Goal: Task Accomplishment & Management: Use online tool/utility

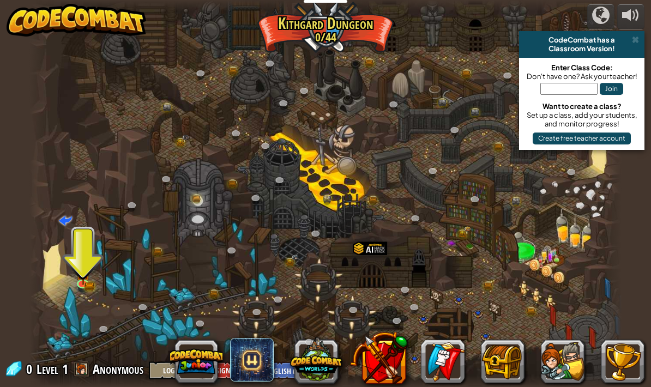
click at [90, 286] on link at bounding box center [84, 285] width 22 height 16
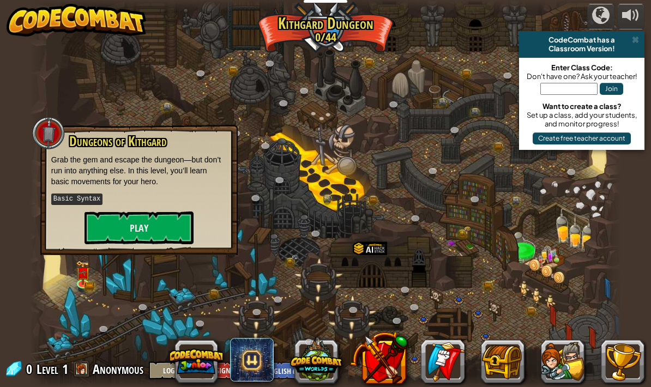
click at [157, 225] on button "Play" at bounding box center [138, 227] width 109 height 33
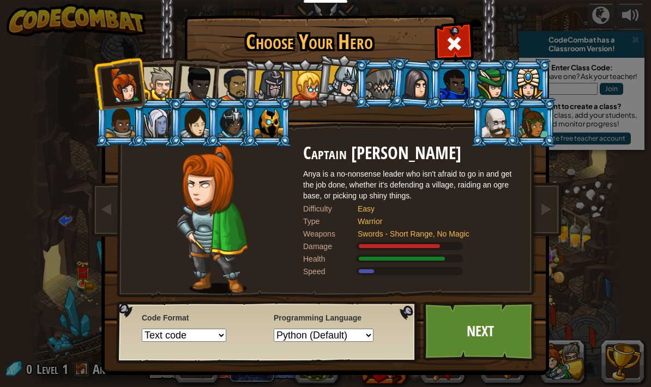
click at [489, 350] on link "Next" at bounding box center [480, 331] width 114 height 60
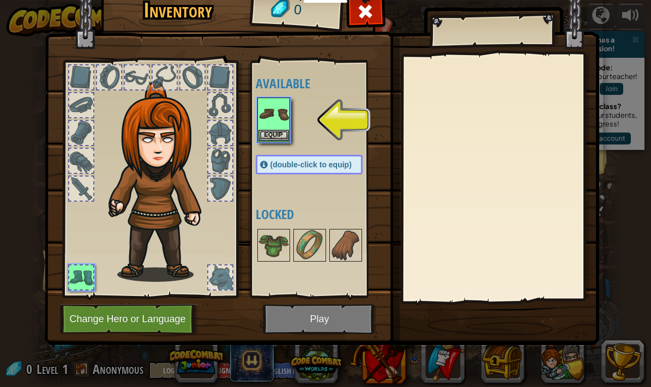
click at [273, 114] on img at bounding box center [273, 114] width 31 height 31
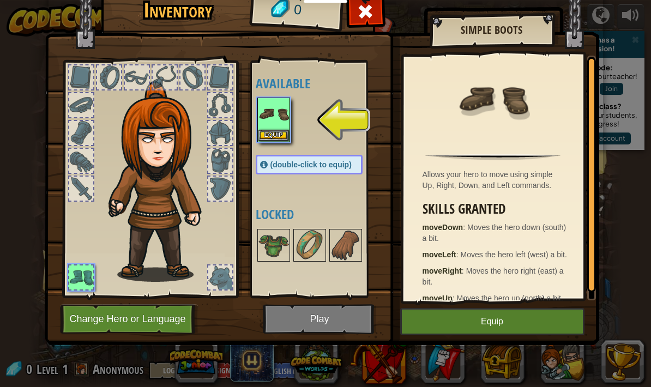
click at [280, 139] on button "Equip" at bounding box center [273, 135] width 31 height 11
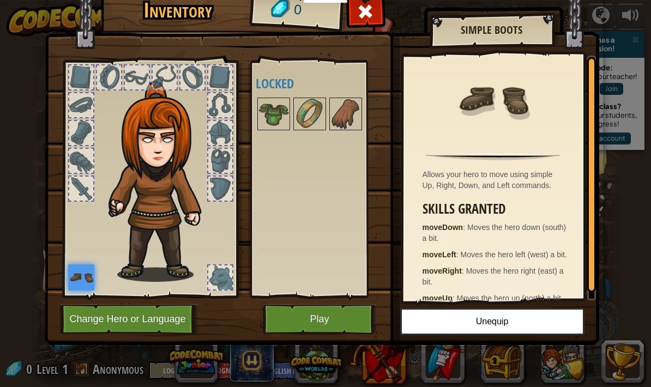
click at [203, 96] on img at bounding box center [162, 181] width 117 height 201
click at [318, 309] on button "Play" at bounding box center [320, 319] width 114 height 30
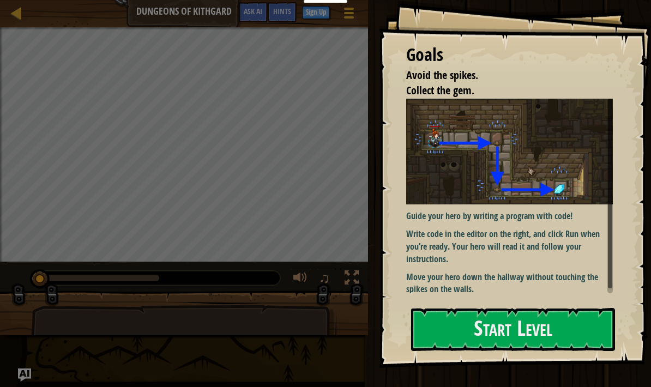
click at [136, 343] on div "Map Dungeons of Kithgard Game Menu Done Sign Up Hints Ask AI 1 הההההההההההההההה…" at bounding box center [325, 193] width 651 height 387
click at [148, 320] on div at bounding box center [183, 350] width 305 height 90
click at [515, 345] on button "Start Level" at bounding box center [513, 329] width 204 height 43
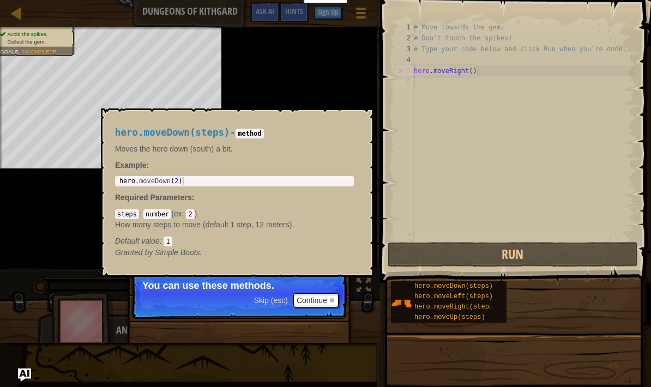
click at [440, 287] on span "hero.moveDown(steps)" at bounding box center [453, 286] width 78 height 8
click at [419, 312] on div "hero.moveRight(steps)" at bounding box center [455, 307] width 88 height 10
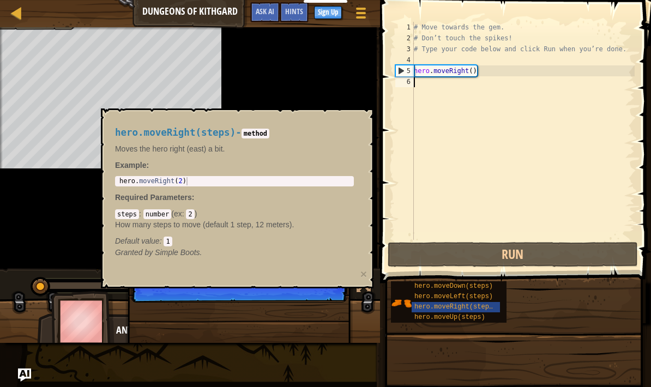
scroll to position [11, 11]
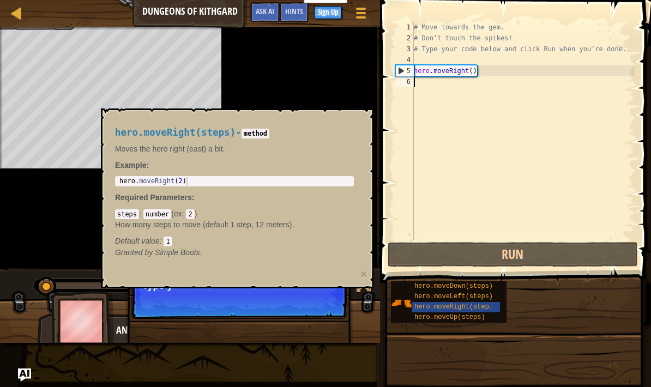
click at [442, 301] on div "hero.moveLeft(steps)" at bounding box center [455, 296] width 88 height 10
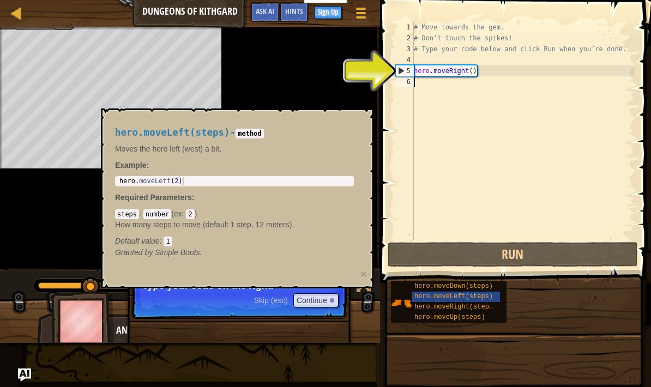
click at [308, 201] on p "Required Parameters :" at bounding box center [234, 197] width 239 height 11
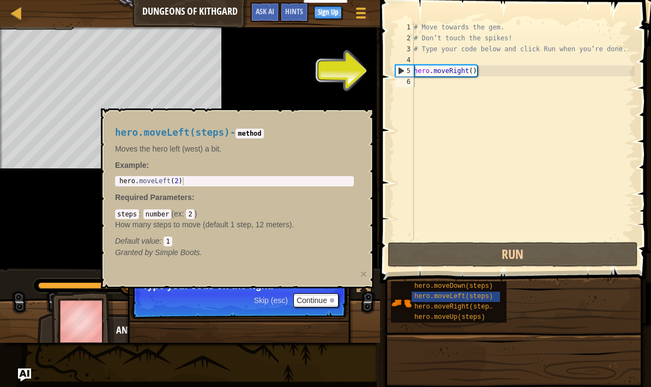
click at [306, 147] on p "Moves the hero left (west) a bit." at bounding box center [234, 148] width 239 height 11
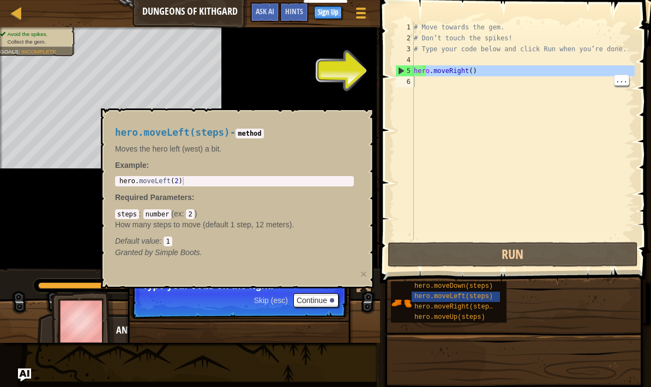
click at [492, 266] on button "Run" at bounding box center [512, 254] width 250 height 25
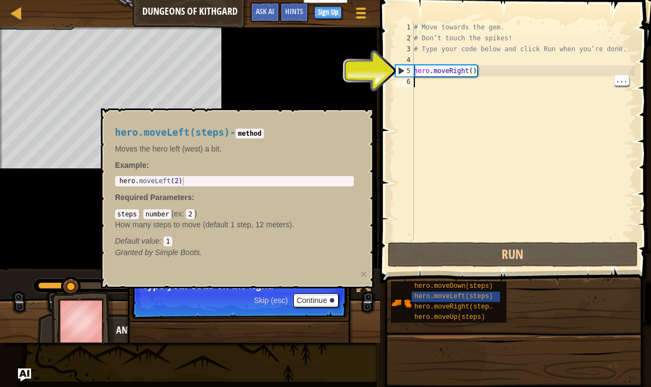
click at [483, 264] on button "Run" at bounding box center [512, 254] width 250 height 25
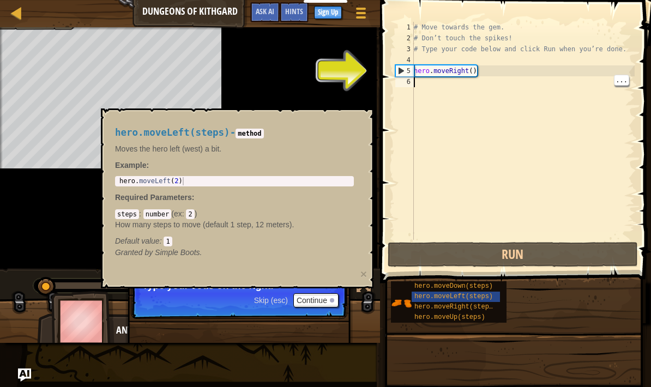
click at [488, 256] on button "Run" at bounding box center [512, 254] width 250 height 25
click at [483, 266] on button "Run" at bounding box center [512, 254] width 250 height 25
click at [476, 265] on button "Run" at bounding box center [512, 254] width 250 height 25
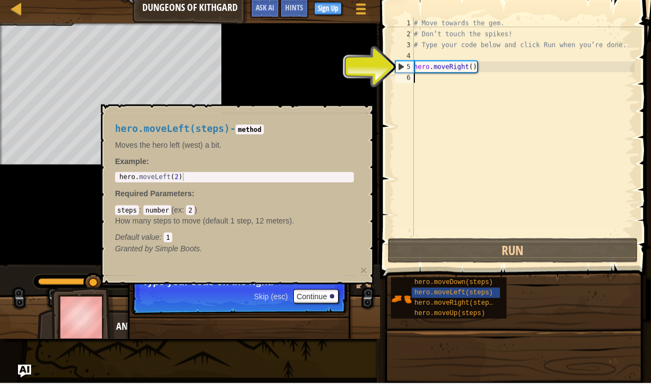
click at [457, 70] on div "# Move towards the gem. # Don’t touch the spikes! # Type your code below and cl…" at bounding box center [522, 142] width 223 height 240
click at [235, 226] on div "steps : number ( ex : 2 ) How many steps to move (default 1 step, 12 meters). D…" at bounding box center [234, 227] width 239 height 38
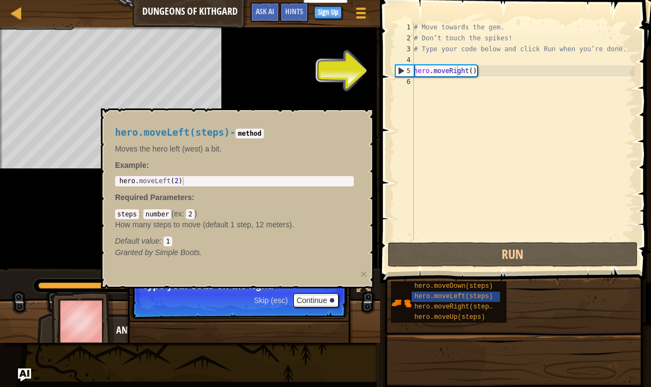
click at [240, 242] on div "Default value : 1" at bounding box center [234, 240] width 239 height 11
click at [319, 218] on div "steps : number ( ex : 2 ) How many steps to move (default 1 step, 12 meters). D…" at bounding box center [234, 227] width 239 height 38
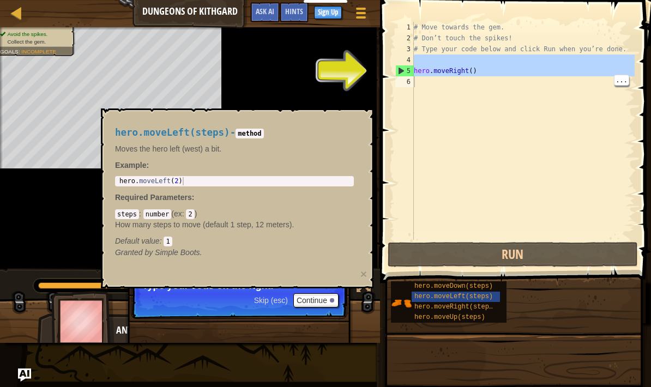
click at [443, 74] on div "# Move towards the gem. # Don’t touch the spikes! # Type your code below and cl…" at bounding box center [522, 142] width 223 height 240
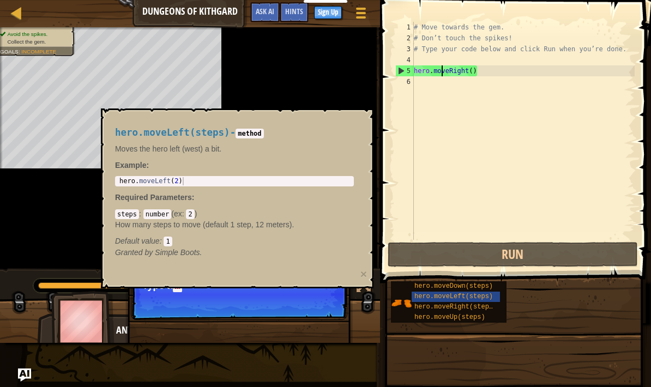
click at [433, 246] on button "Run" at bounding box center [512, 254] width 250 height 25
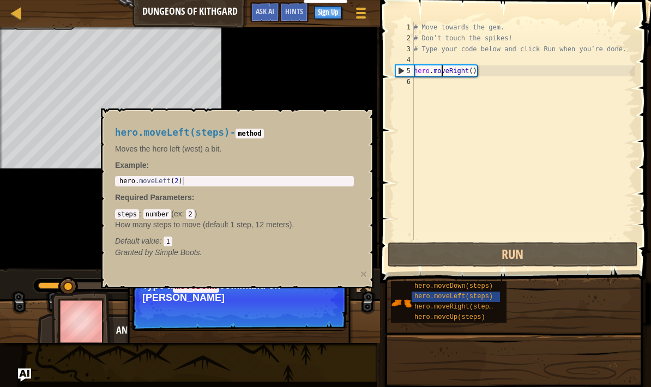
click at [441, 254] on button "Run" at bounding box center [512, 254] width 250 height 25
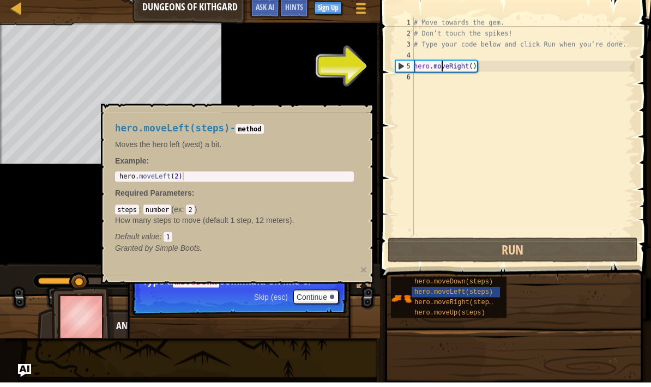
click at [446, 249] on button "Run" at bounding box center [512, 254] width 250 height 25
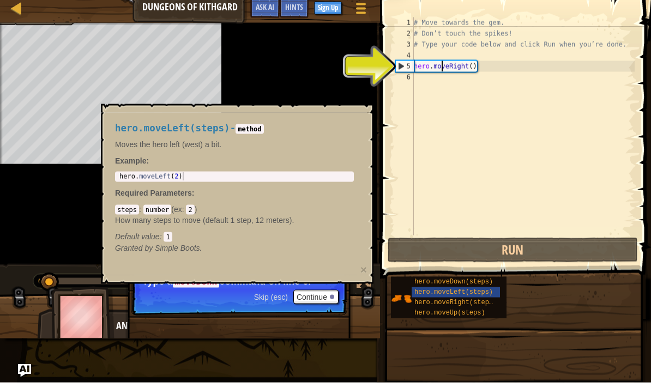
click at [308, 92] on div "Avoid the spikes. Collect the gem. Goals : Incomplete" at bounding box center [190, 148] width 380 height 242
